Goal: Transaction & Acquisition: Purchase product/service

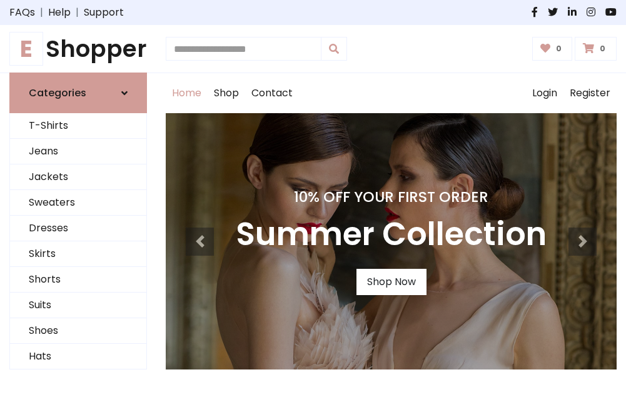
click at [313, 201] on h4 "10% Off Your First Order" at bounding box center [391, 197] width 311 height 18
click at [391, 282] on link "Shop Now" at bounding box center [391, 282] width 70 height 26
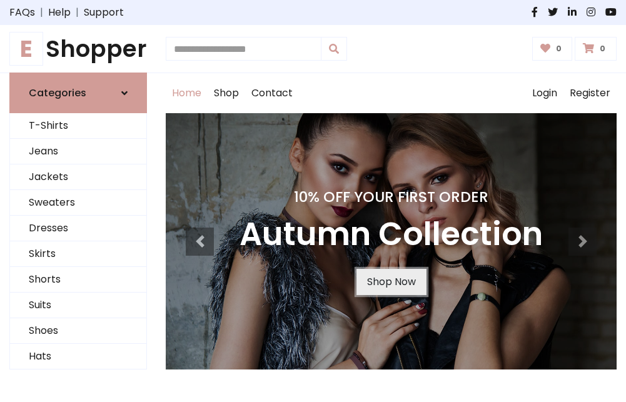
click at [391, 282] on link "Shop Now" at bounding box center [391, 282] width 70 height 26
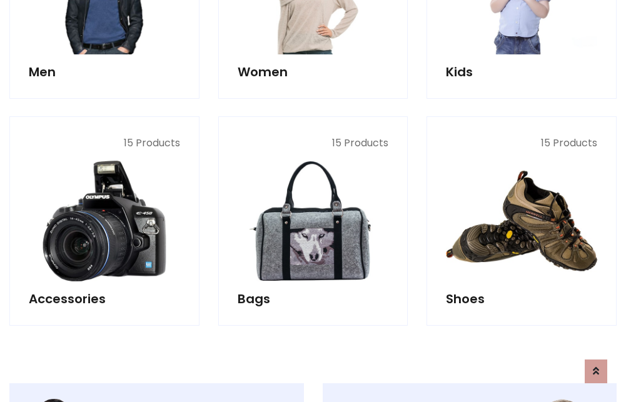
scroll to position [1247, 0]
